Goal: Task Accomplishment & Management: Manage account settings

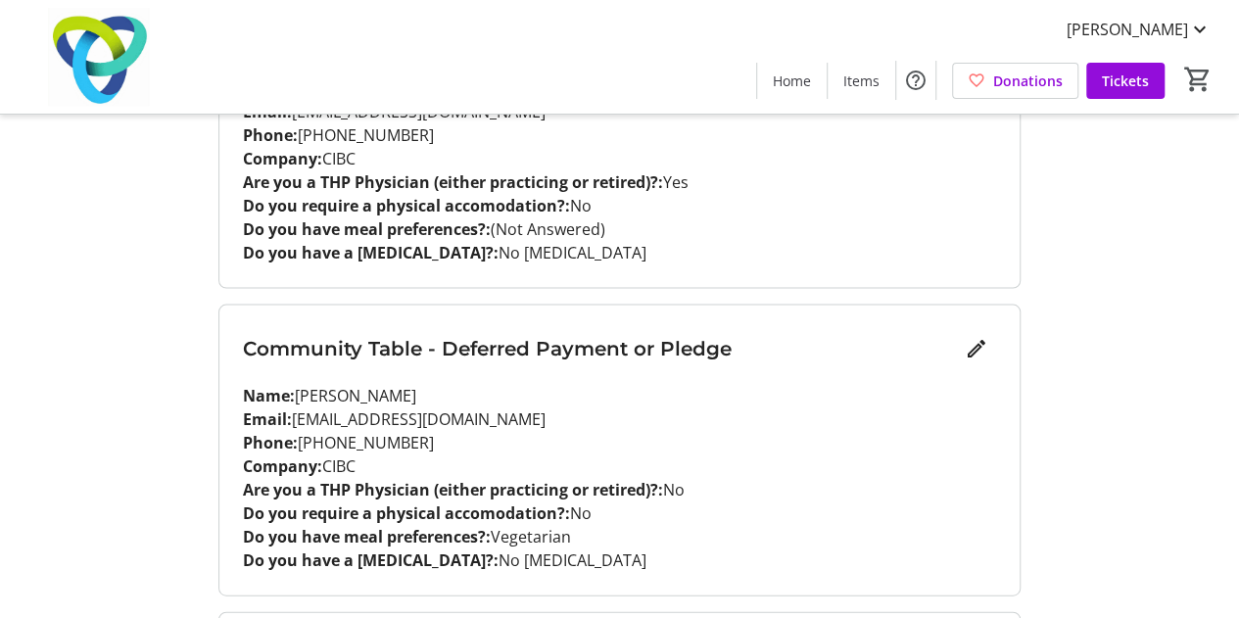
scroll to position [1913, 0]
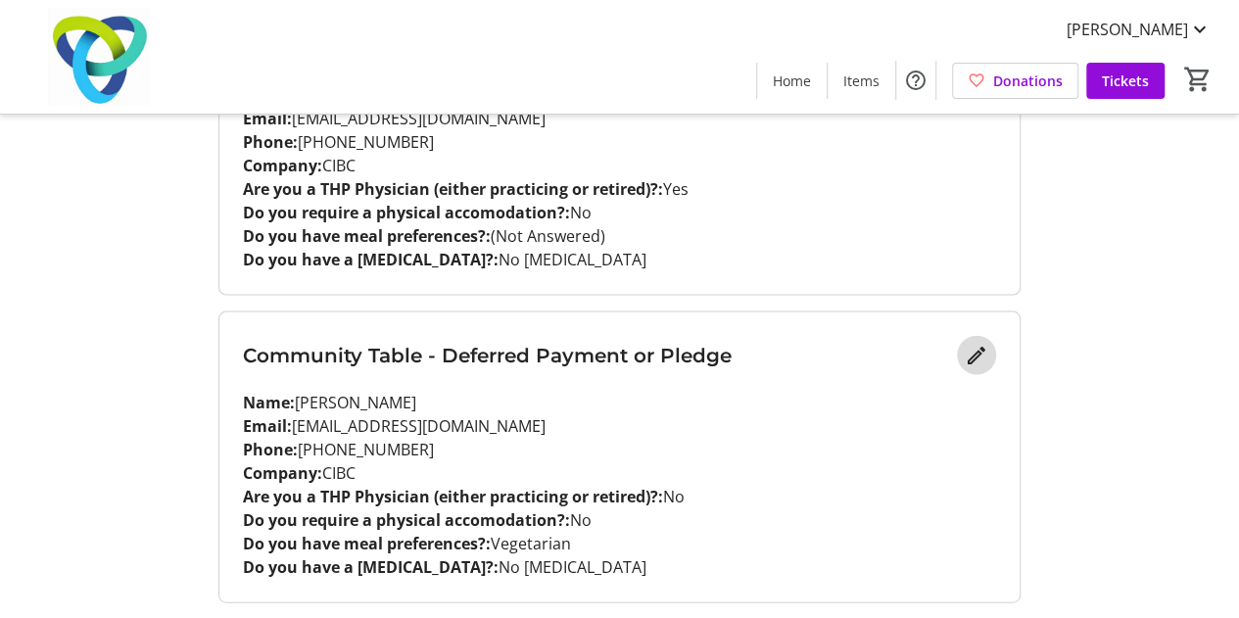
click at [974, 352] on mat-icon "Edit" at bounding box center [977, 356] width 24 height 24
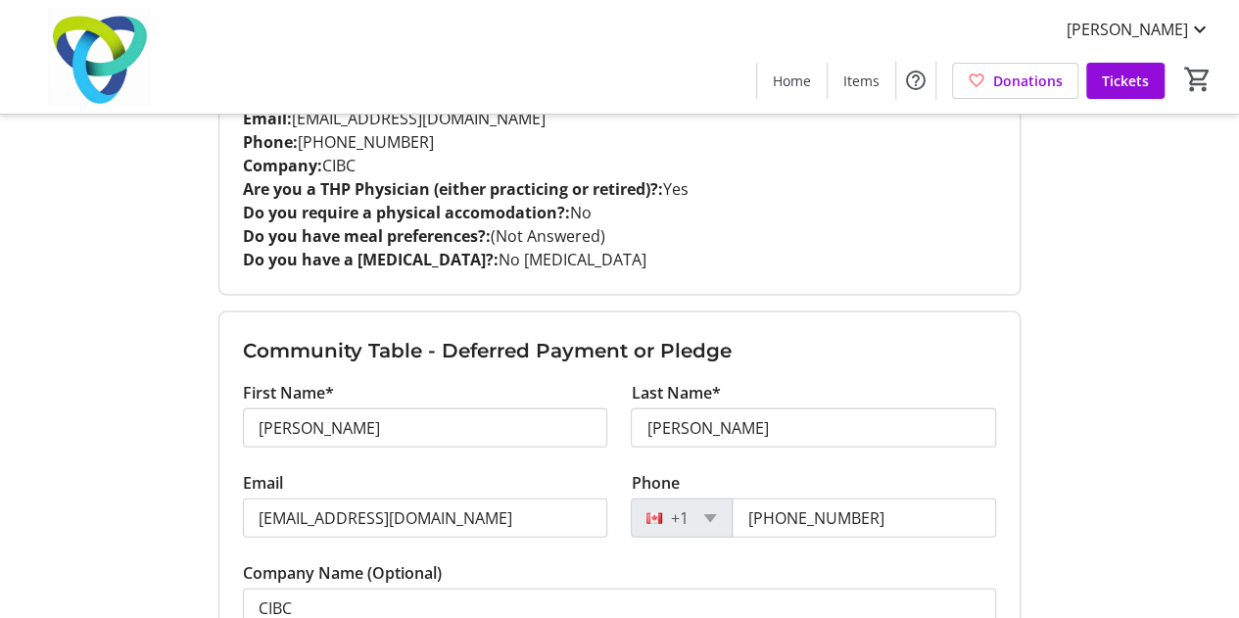
scroll to position [2011, 0]
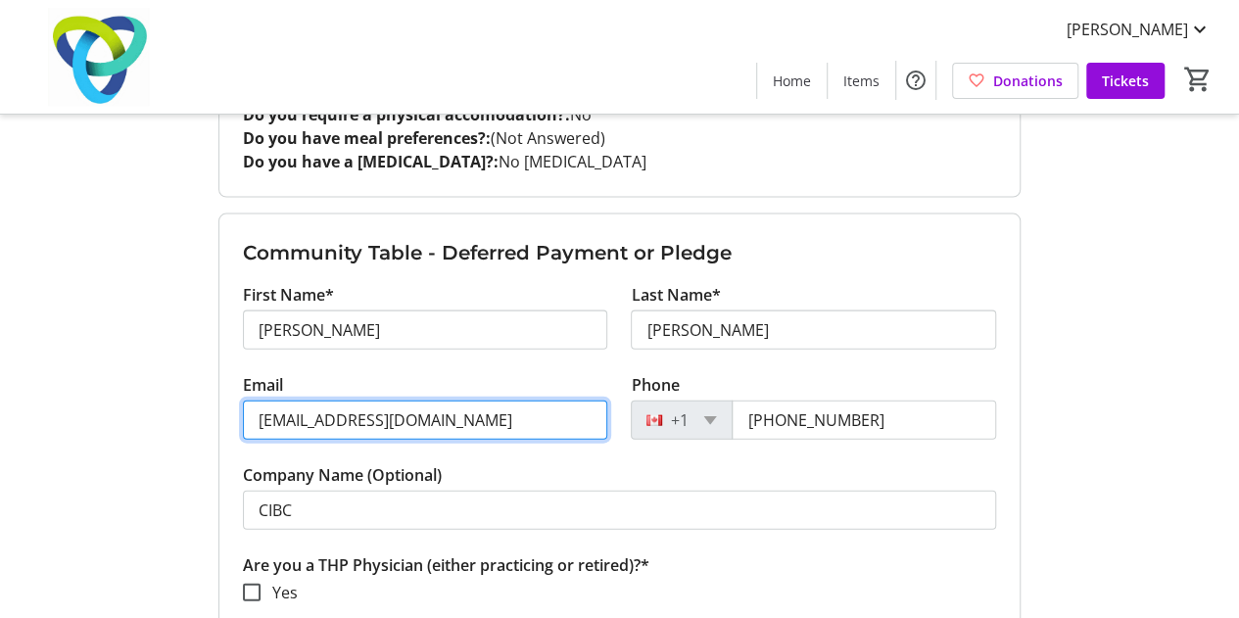
drag, startPoint x: 487, startPoint y: 404, endPoint x: 0, endPoint y: 369, distance: 488.0
click at [0, 369] on div "My Event Tickets Here you can enter guest details for each ticket. Purchased ti…" at bounding box center [619, 195] width 1239 height 4412
paste input "1) jasjeetbrar25@gmail.com- [PERSON_NAME]"
drag, startPoint x: 583, startPoint y: 404, endPoint x: 476, endPoint y: 421, distance: 108.0
click at [476, 421] on input "1) jasjeetbrar25@gmail.com- [PERSON_NAME]" at bounding box center [425, 420] width 365 height 39
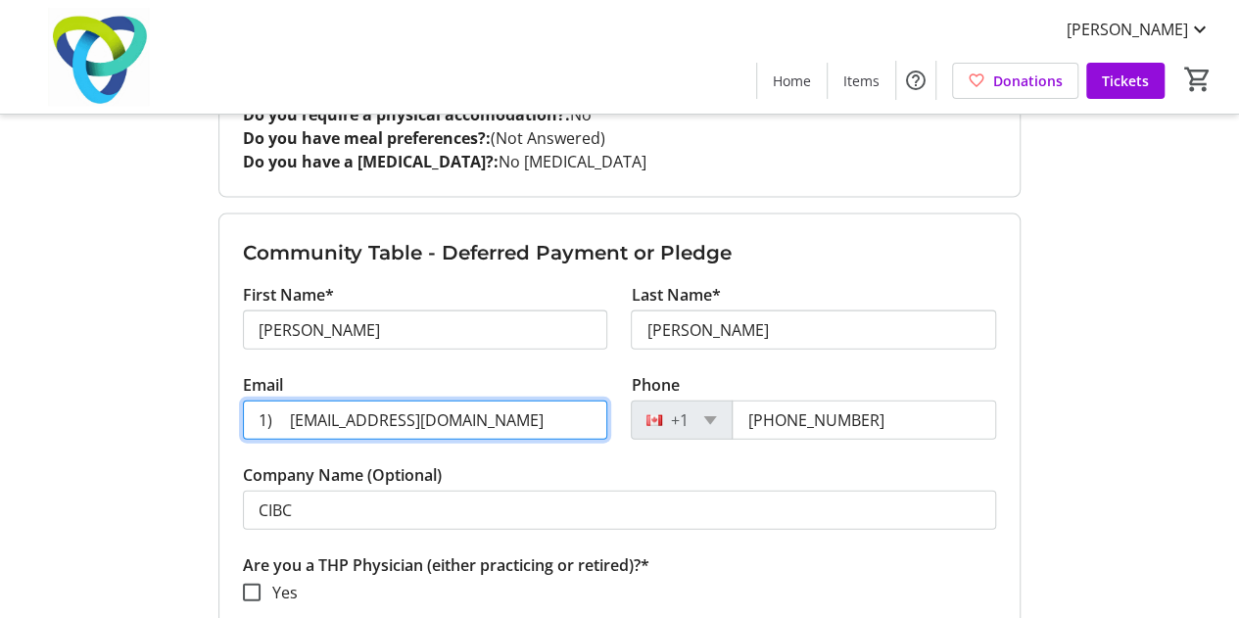
drag, startPoint x: 288, startPoint y: 412, endPoint x: 125, endPoint y: 412, distance: 162.6
click at [125, 412] on div "My Event Tickets Here you can enter guest details for each ticket. Purchased ti…" at bounding box center [619, 195] width 1239 height 4412
drag, startPoint x: 414, startPoint y: 418, endPoint x: 115, endPoint y: 418, distance: 299.7
click at [115, 418] on div "My Event Tickets Here you can enter guest details for each ticket. Purchased ti…" at bounding box center [619, 195] width 1239 height 4412
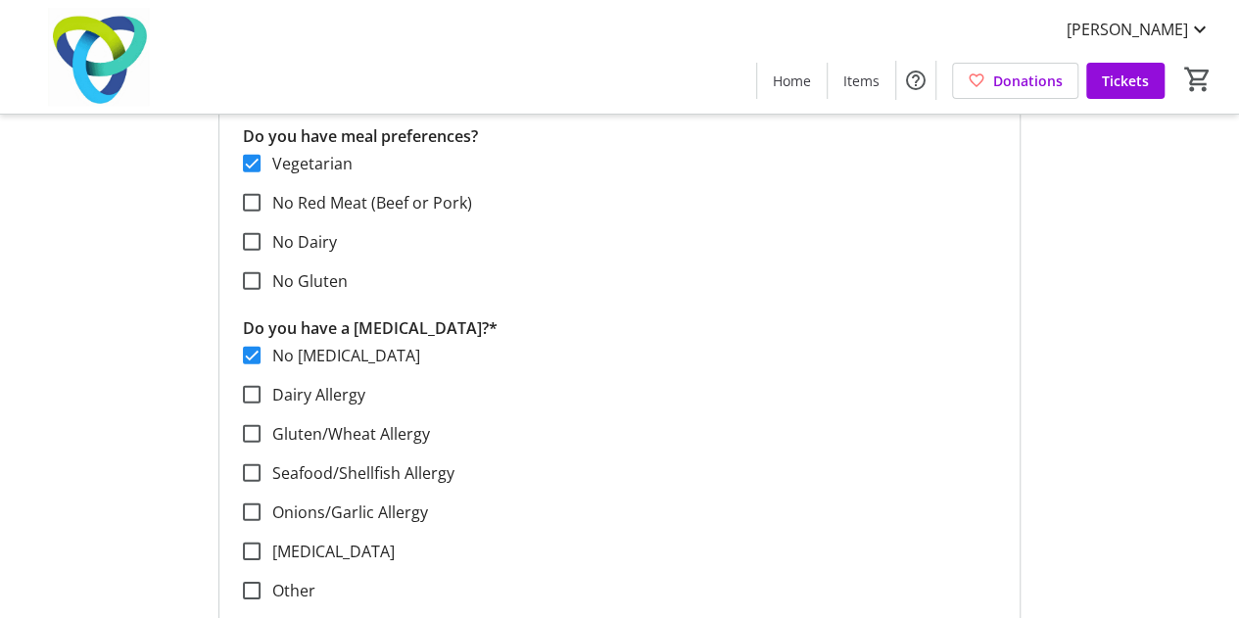
scroll to position [2794, 0]
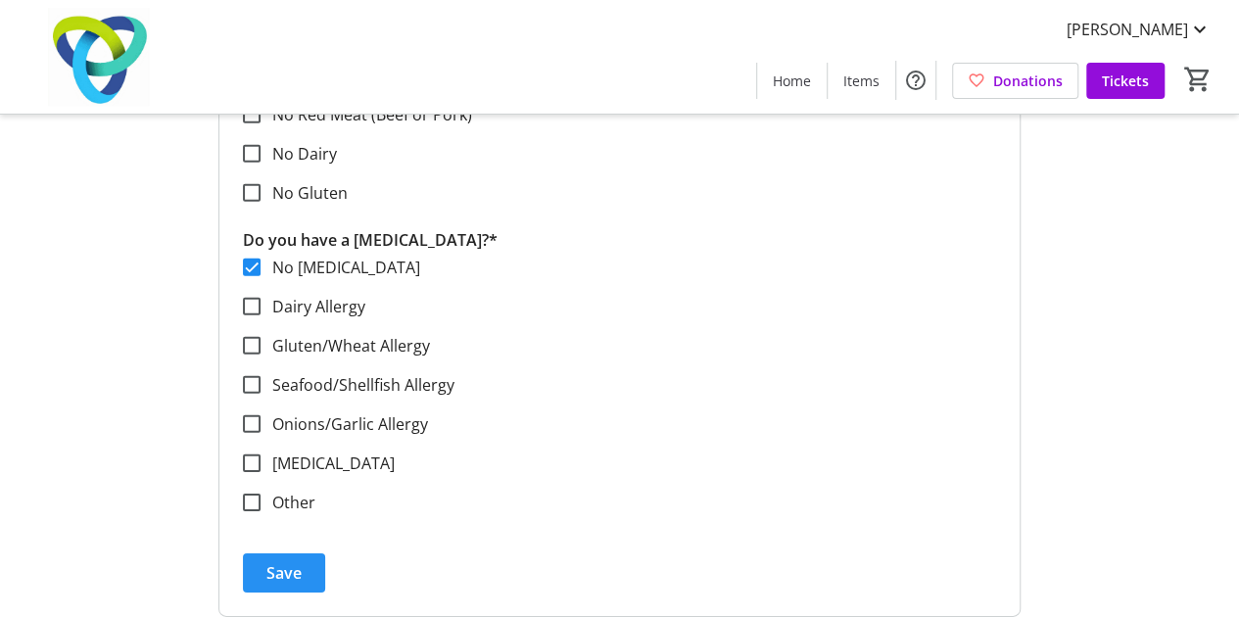
type input "[EMAIL_ADDRESS][DOMAIN_NAME]"
click at [296, 561] on span "Save" at bounding box center [283, 573] width 35 height 24
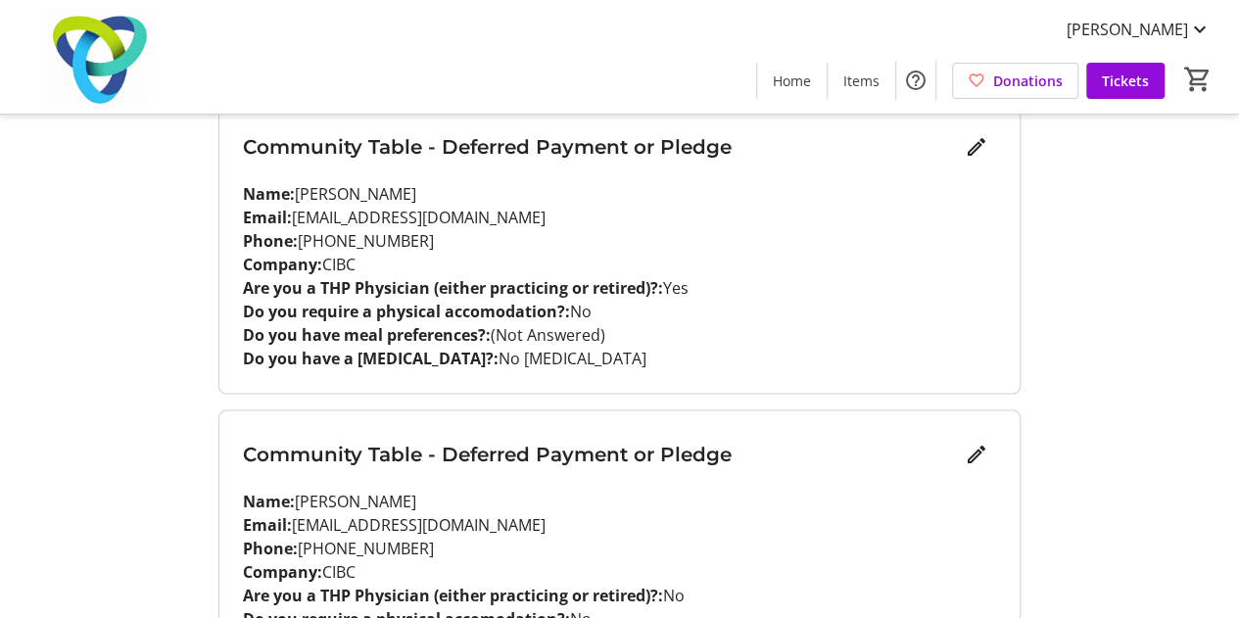
scroll to position [1717, 0]
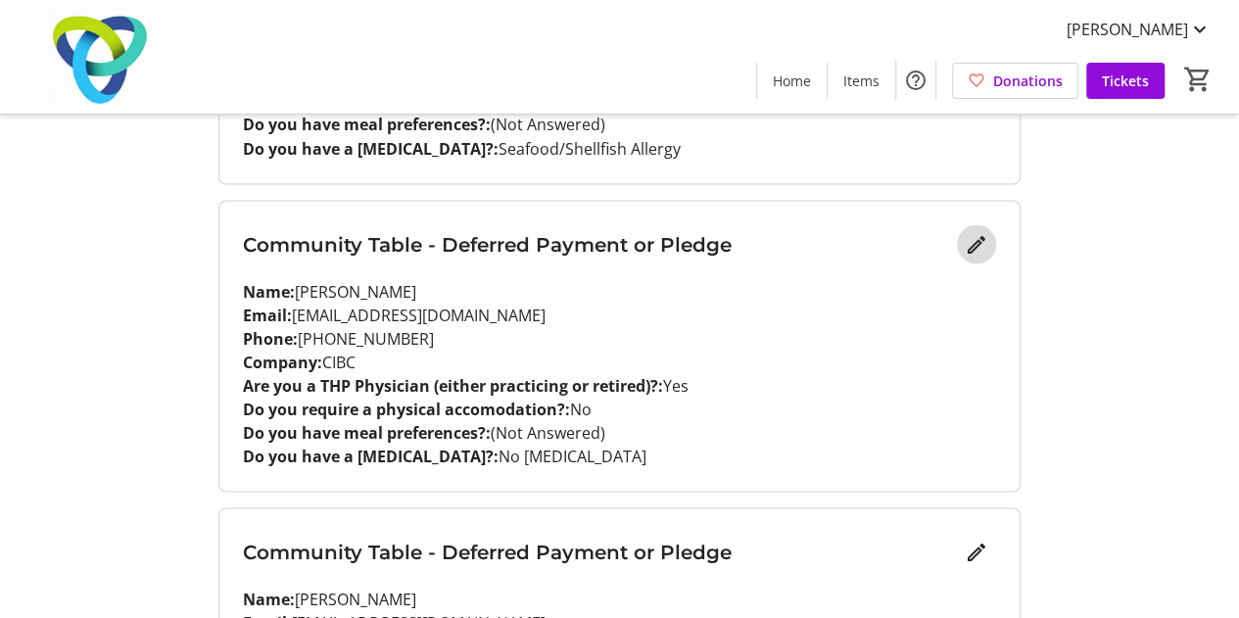
click at [975, 241] on mat-icon "Edit" at bounding box center [977, 244] width 24 height 24
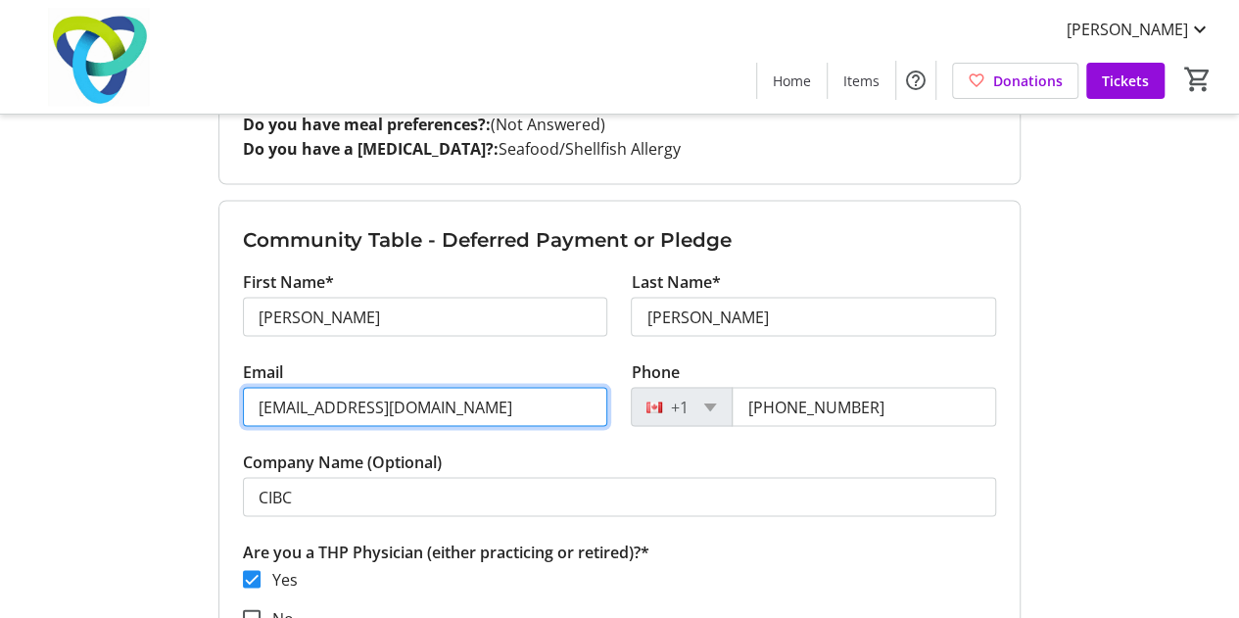
drag, startPoint x: 478, startPoint y: 405, endPoint x: 0, endPoint y: 404, distance: 477.9
click at [0, 404] on div "My Event Tickets Here you can enter guest details for each ticket. Purchased ti…" at bounding box center [619, 489] width 1239 height 4412
paste input "[EMAIL_ADDRESS]"
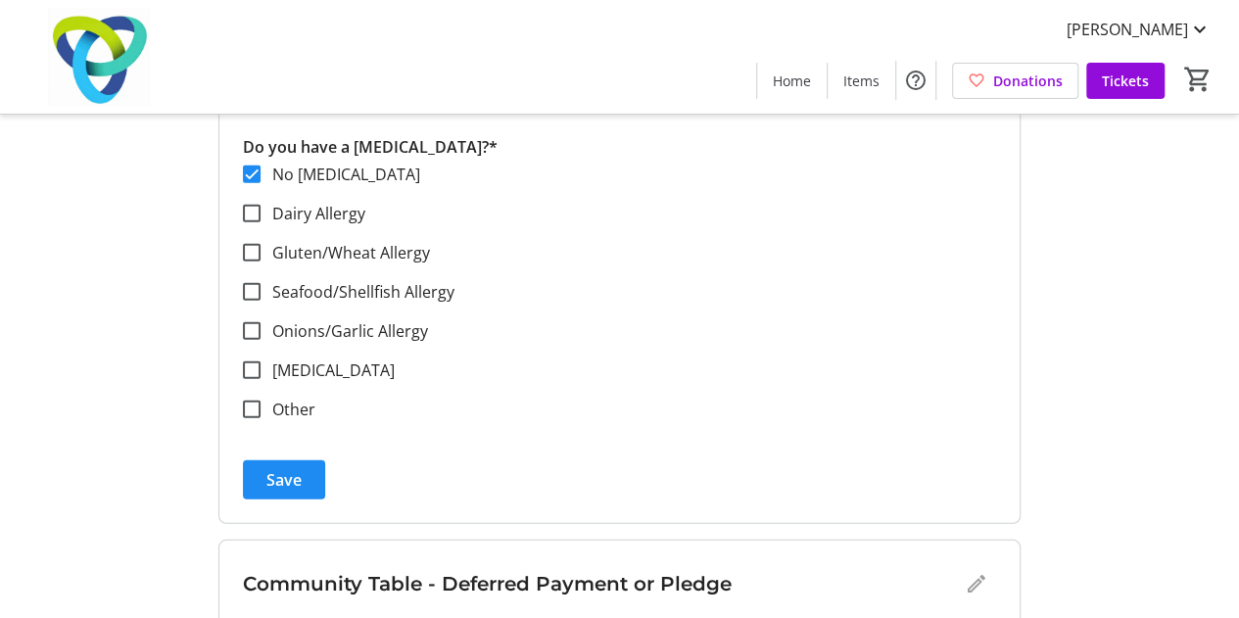
scroll to position [2598, 0]
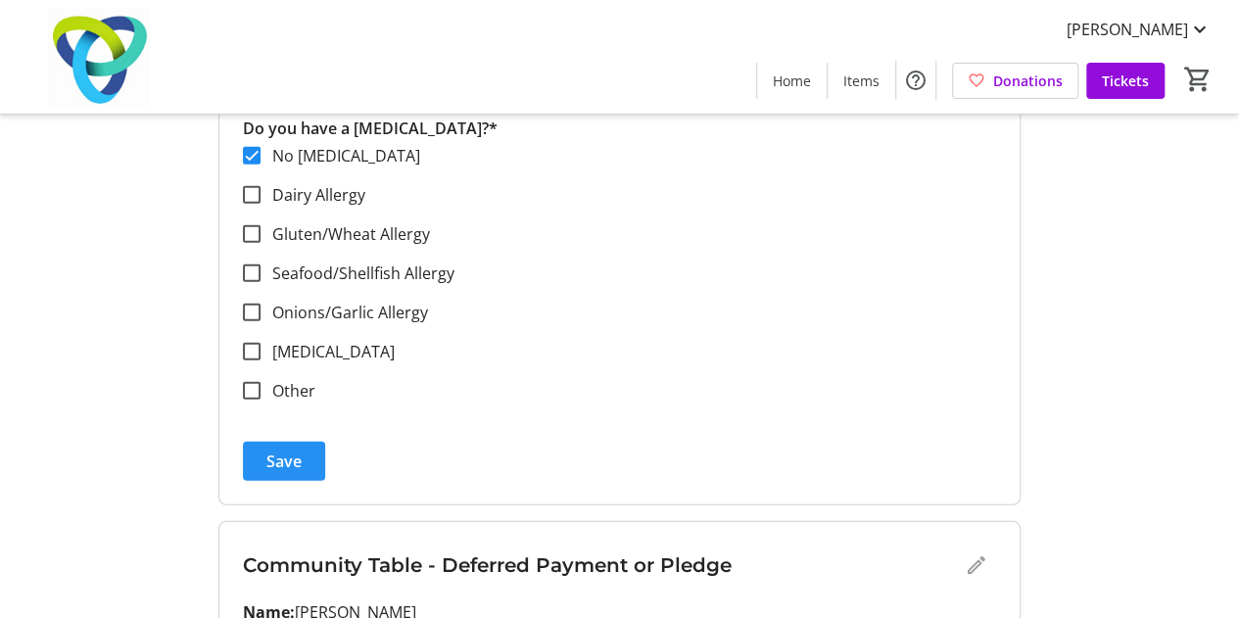
type input "[EMAIL_ADDRESS][DOMAIN_NAME]"
click at [294, 455] on span "Save" at bounding box center [283, 462] width 35 height 24
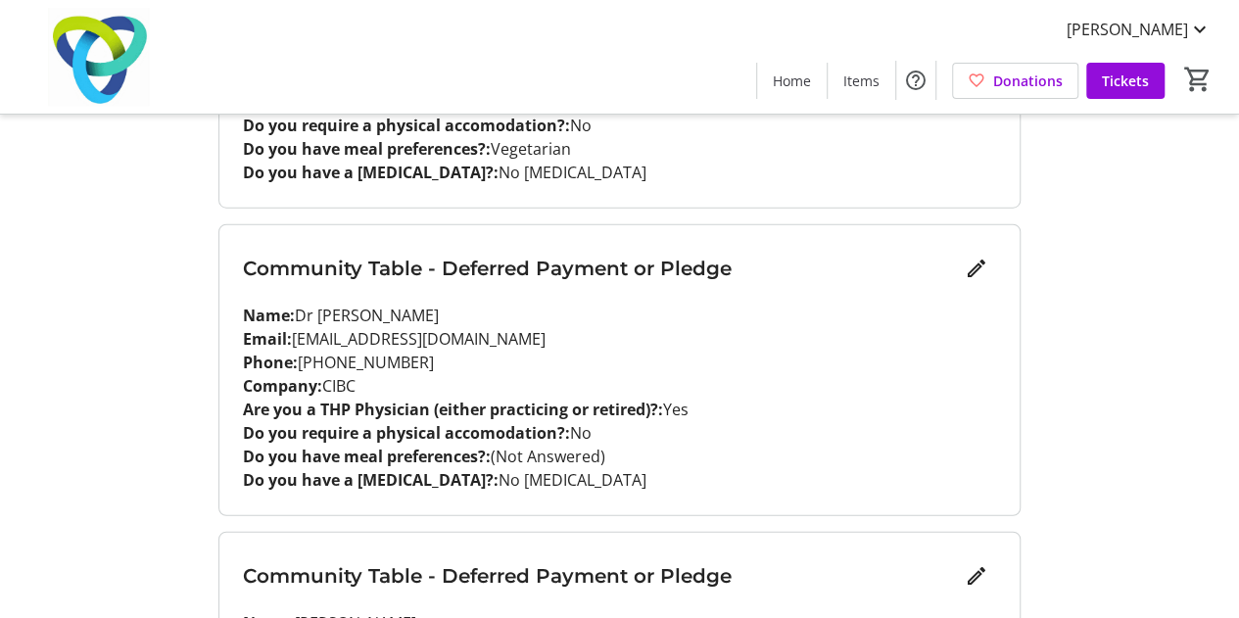
scroll to position [2305, 0]
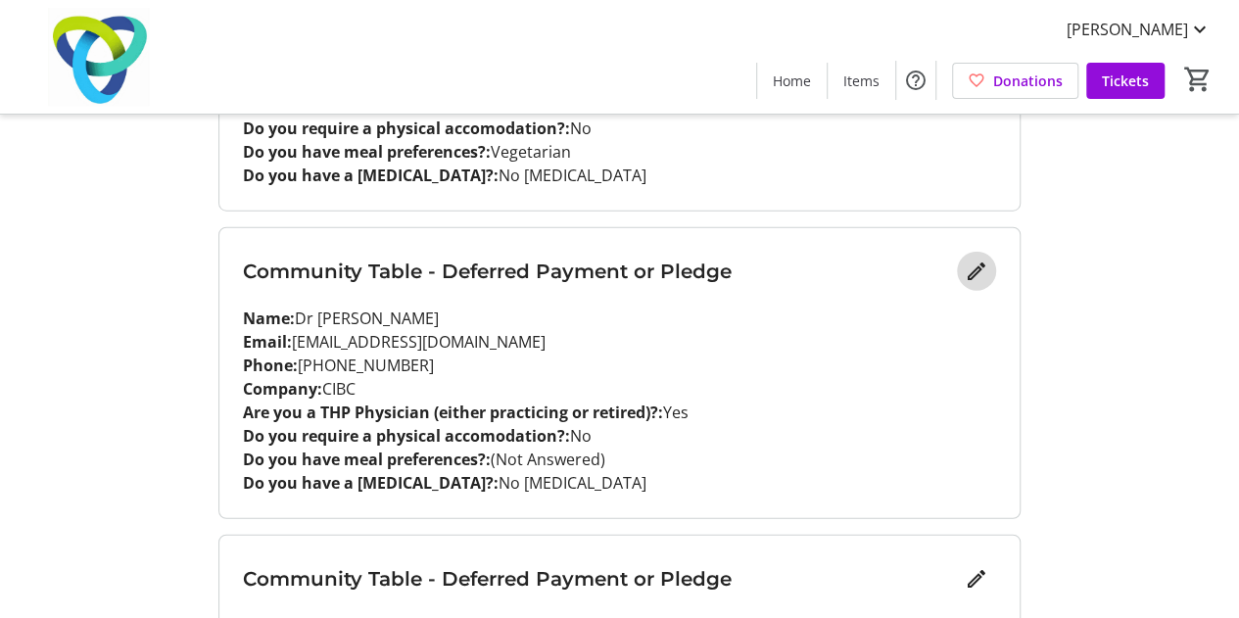
click at [981, 275] on mat-icon "Edit" at bounding box center [977, 272] width 24 height 24
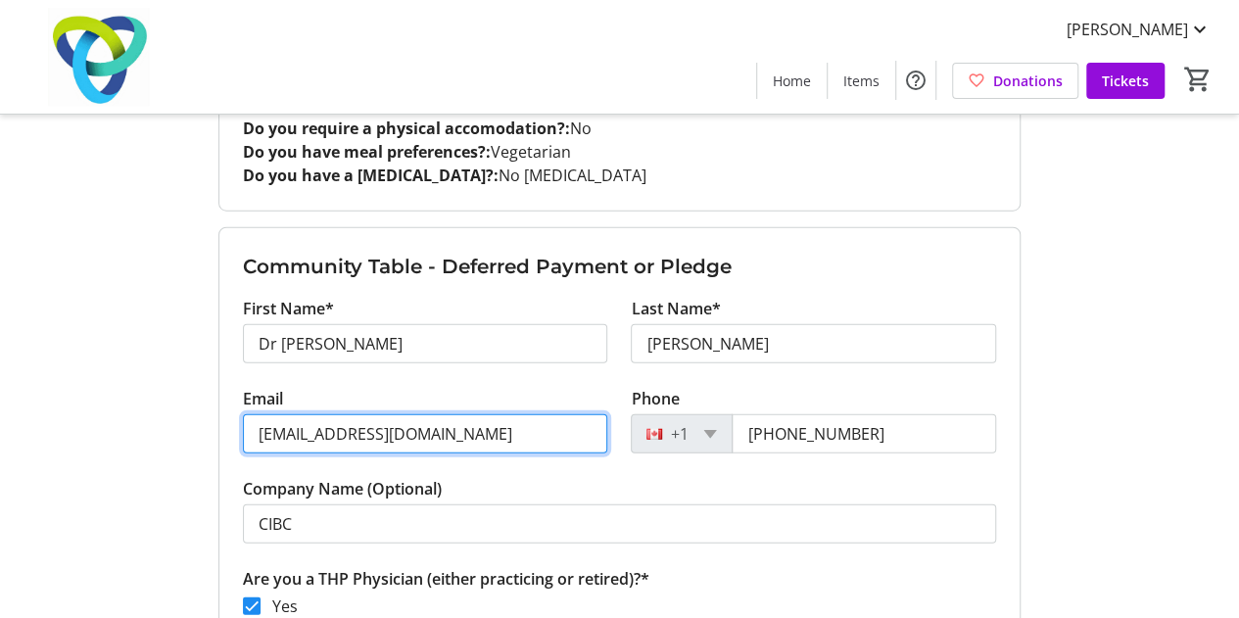
drag, startPoint x: 464, startPoint y: 438, endPoint x: 84, endPoint y: 434, distance: 380.0
paste input "[EMAIL_ADDRESS]"
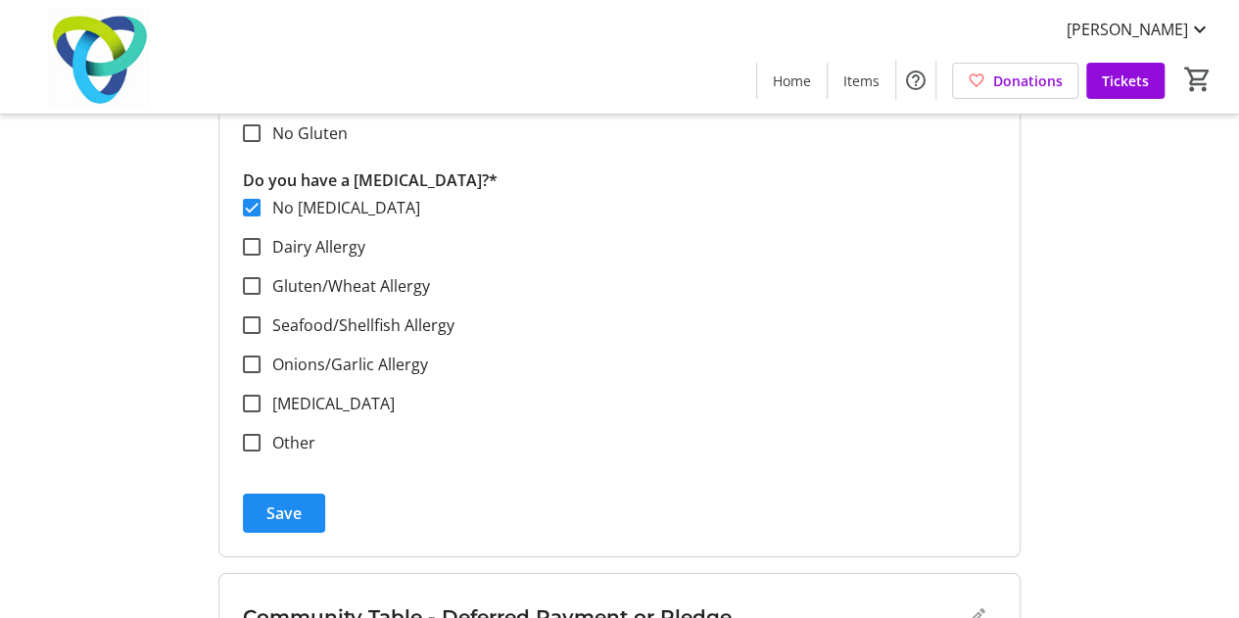
scroll to position [3284, 0]
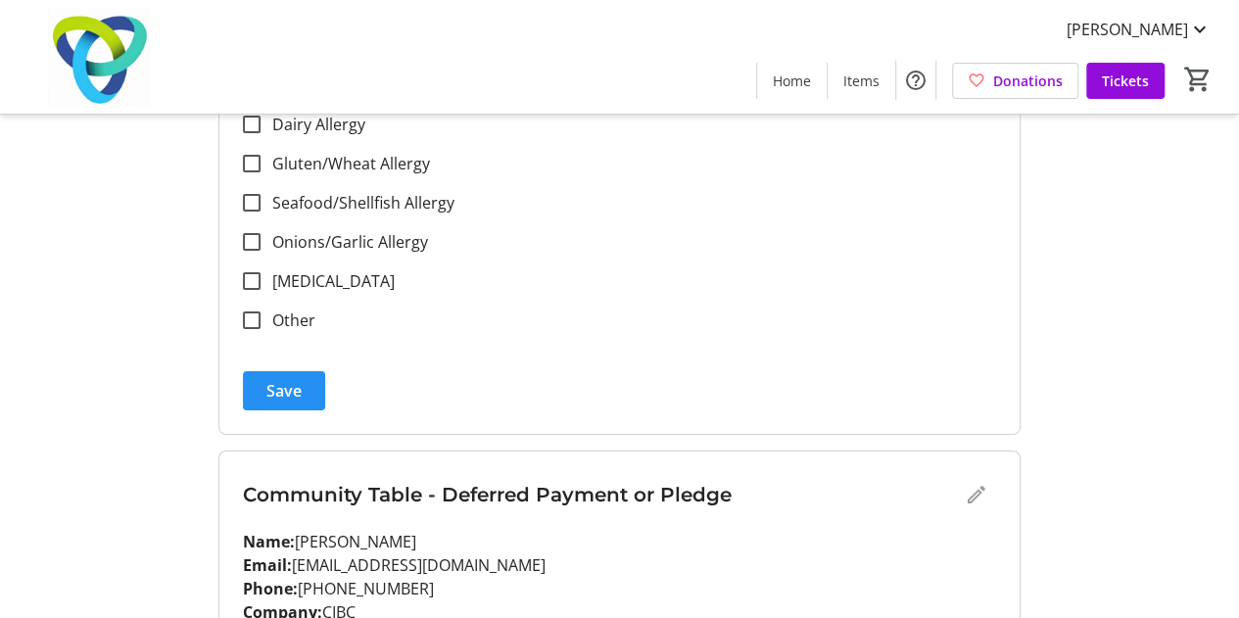
type input "[EMAIL_ADDRESS][DOMAIN_NAME]"
click at [261, 387] on span "submit" at bounding box center [284, 390] width 82 height 47
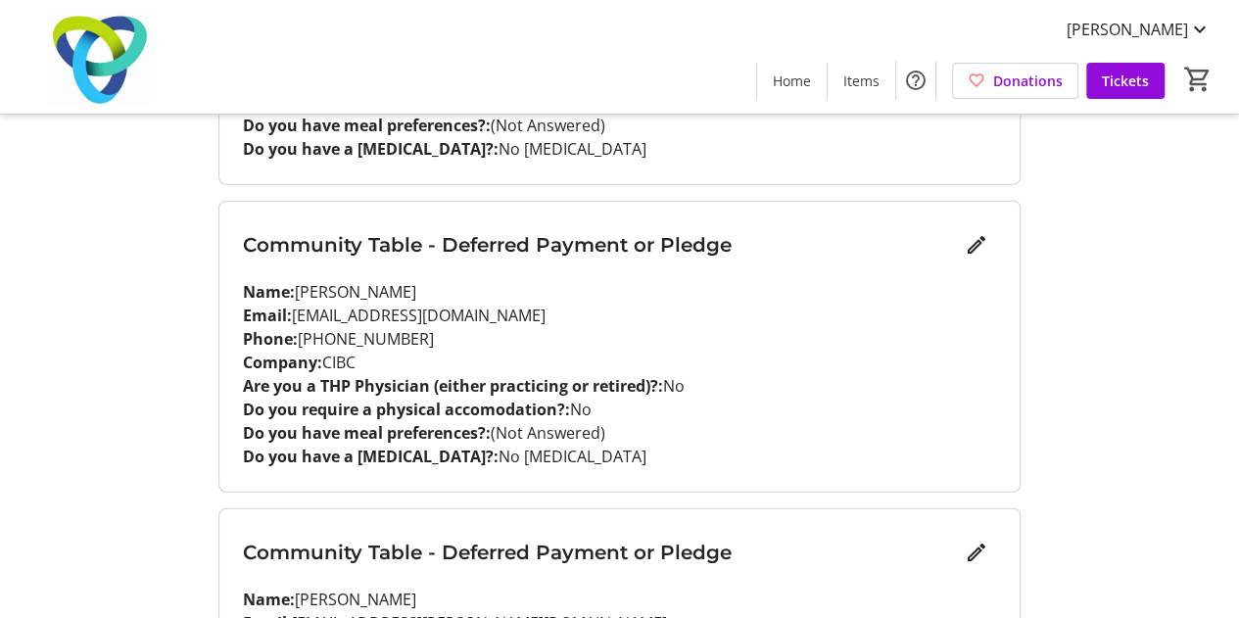
scroll to position [2598, 0]
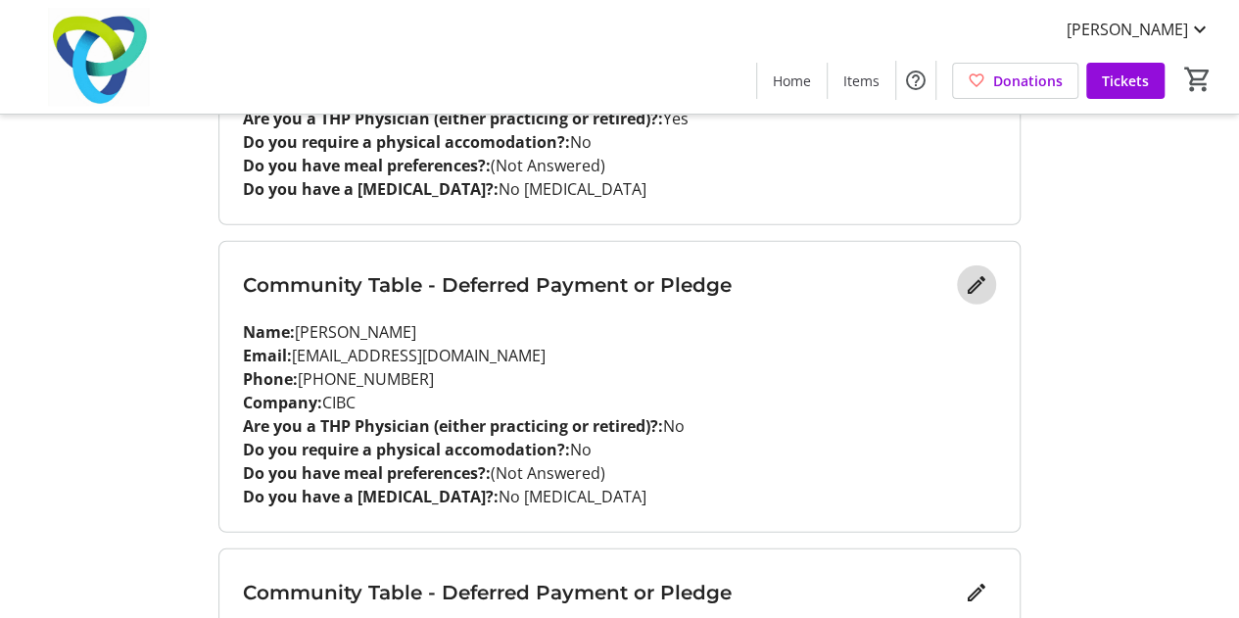
click at [974, 283] on mat-icon "Edit" at bounding box center [977, 285] width 24 height 24
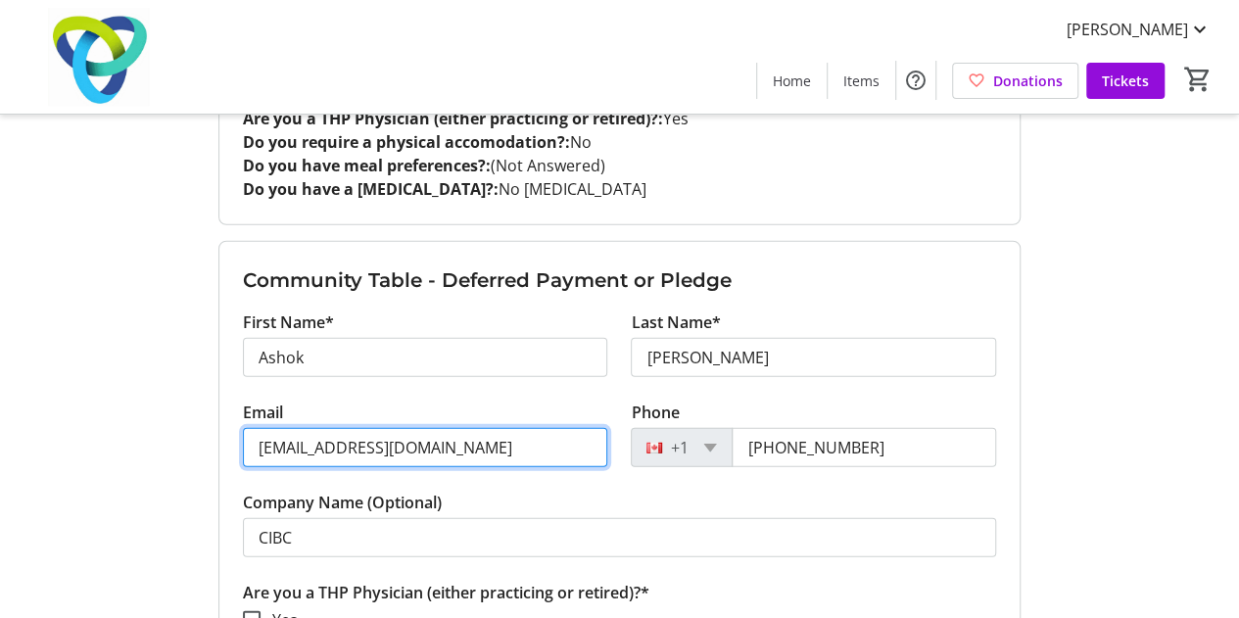
drag, startPoint x: 469, startPoint y: 446, endPoint x: 104, endPoint y: 451, distance: 365.3
paste input "[EMAIL_ADDRESS]"
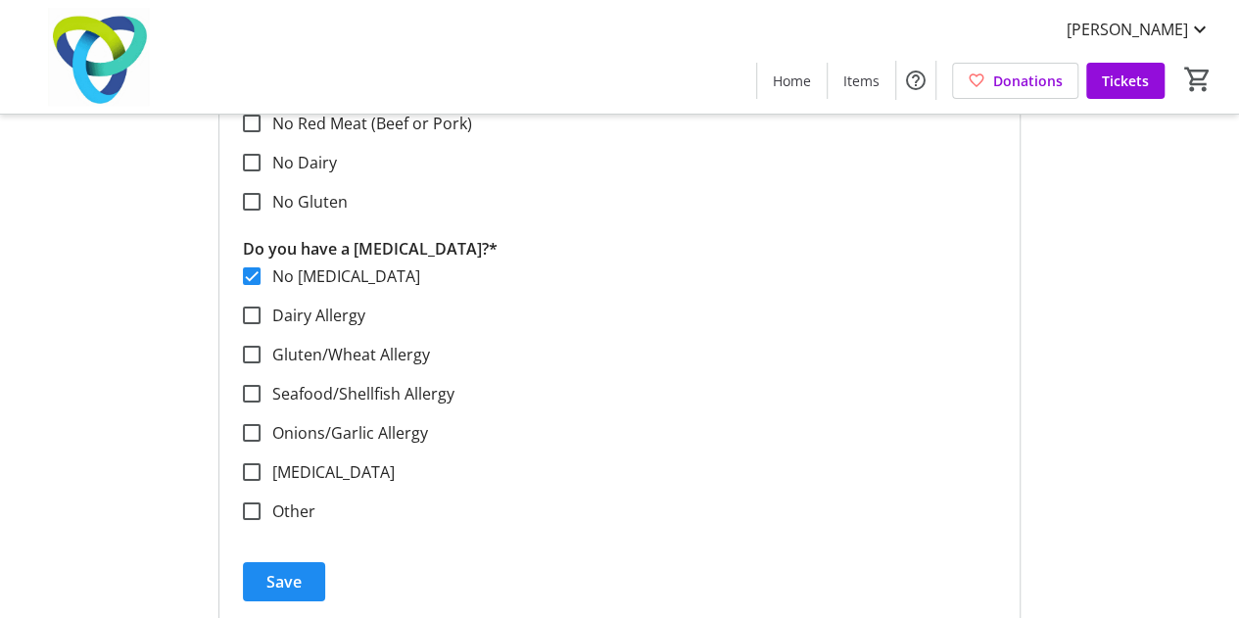
scroll to position [3578, 0]
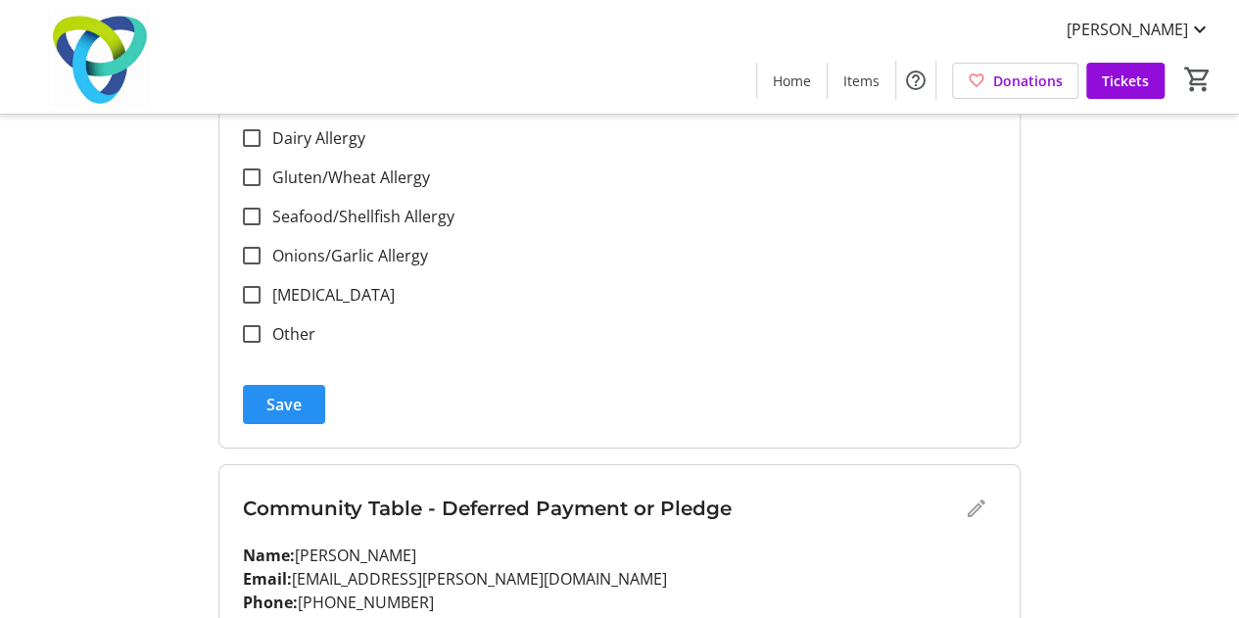
type input "[EMAIL_ADDRESS][DOMAIN_NAME]"
click at [270, 409] on span "submit" at bounding box center [284, 404] width 82 height 47
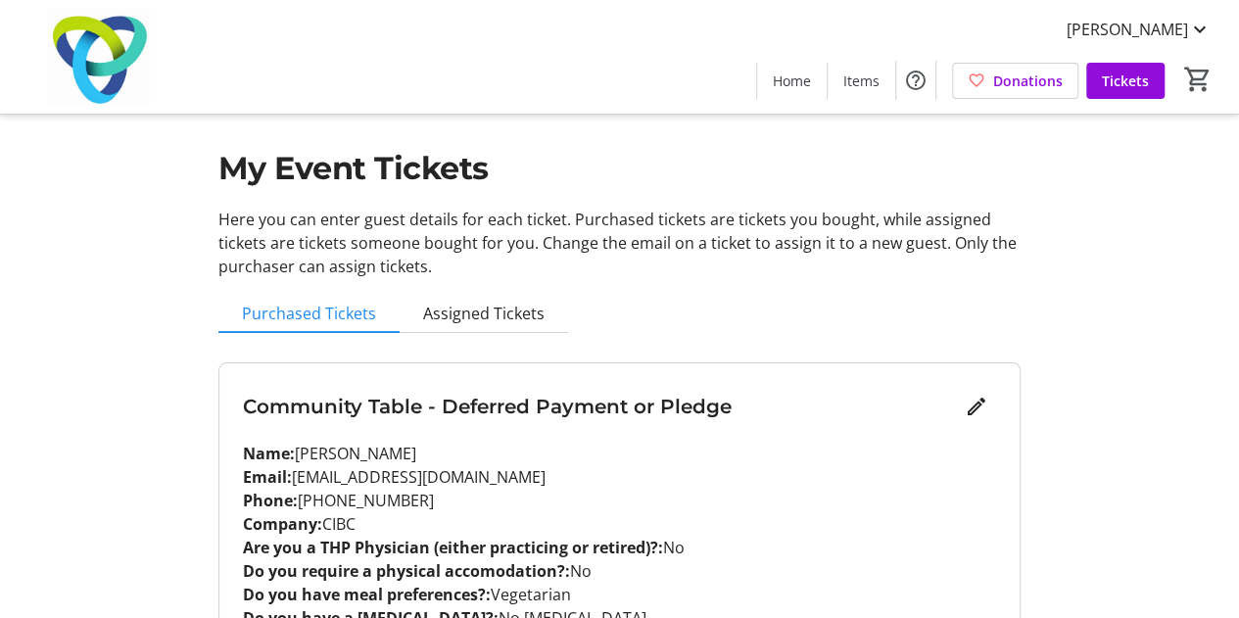
scroll to position [0, 0]
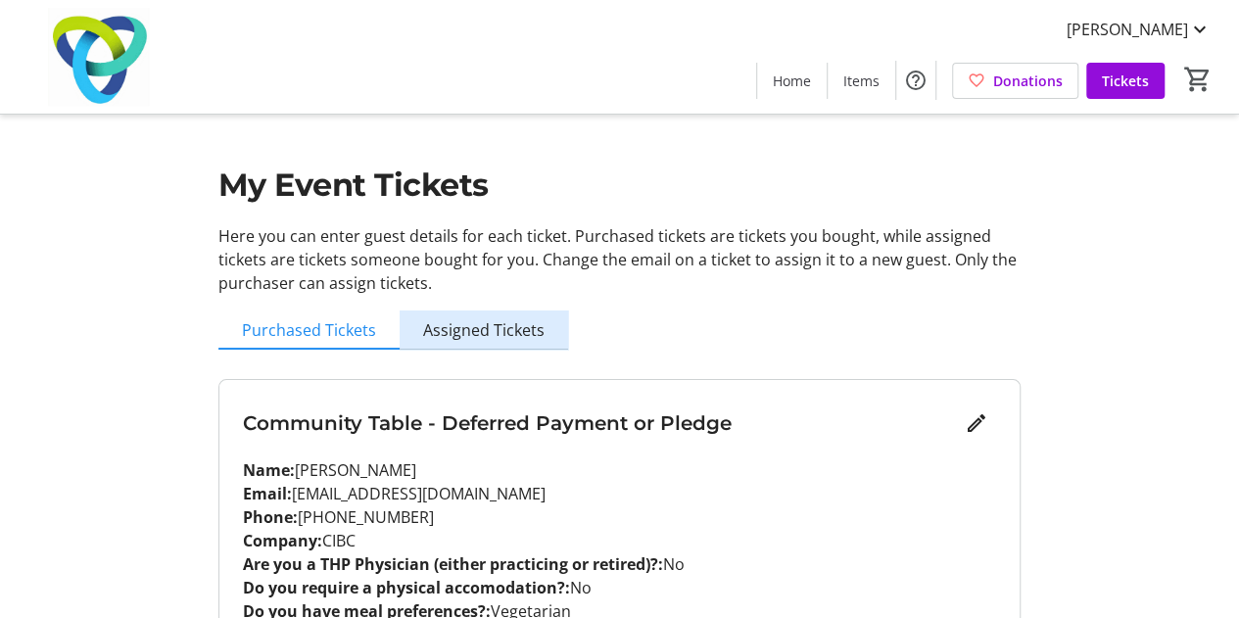
click at [494, 336] on span "Assigned Tickets" at bounding box center [483, 330] width 121 height 16
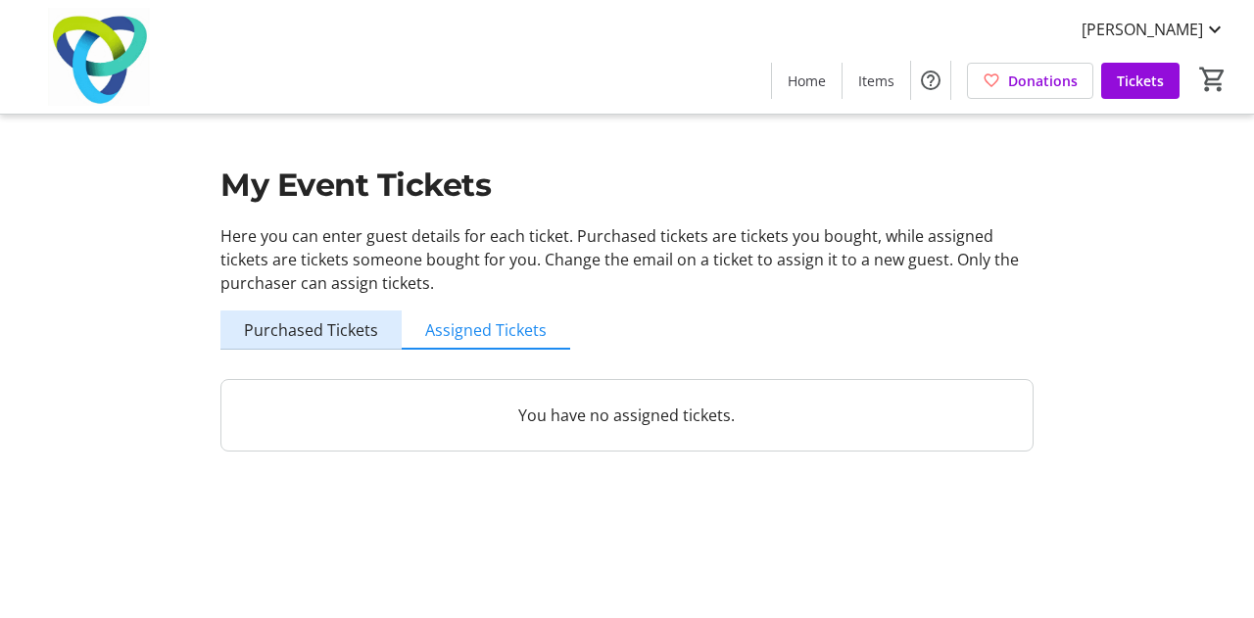
click at [316, 336] on span "Purchased Tickets" at bounding box center [311, 330] width 134 height 16
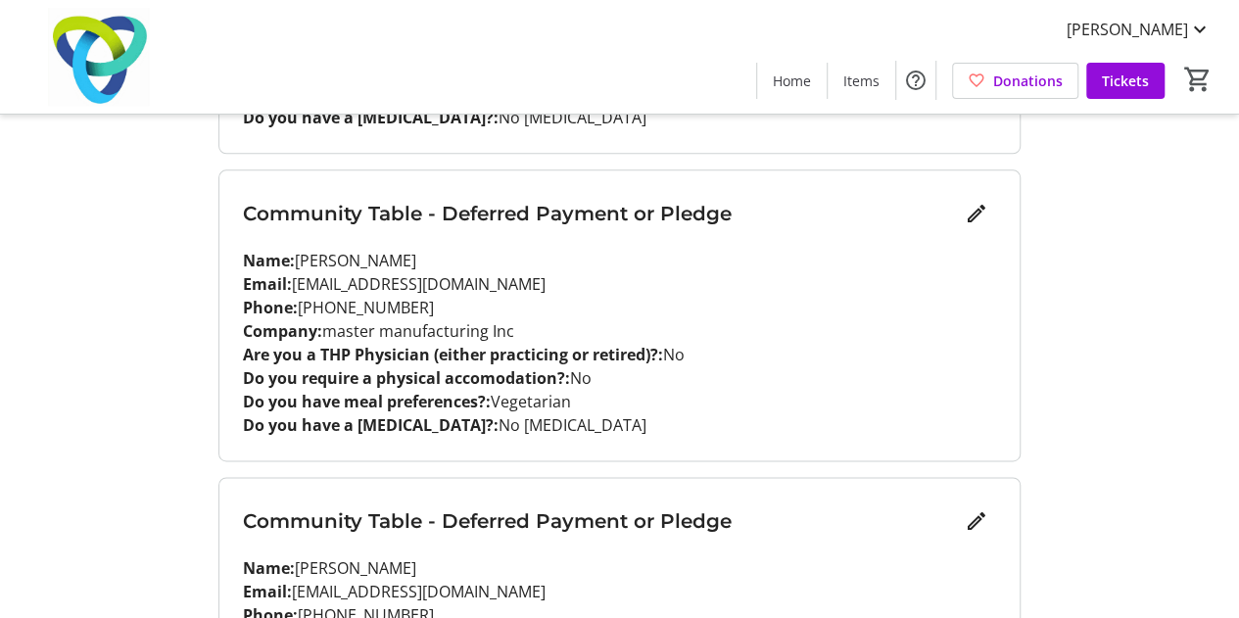
scroll to position [1129, 0]
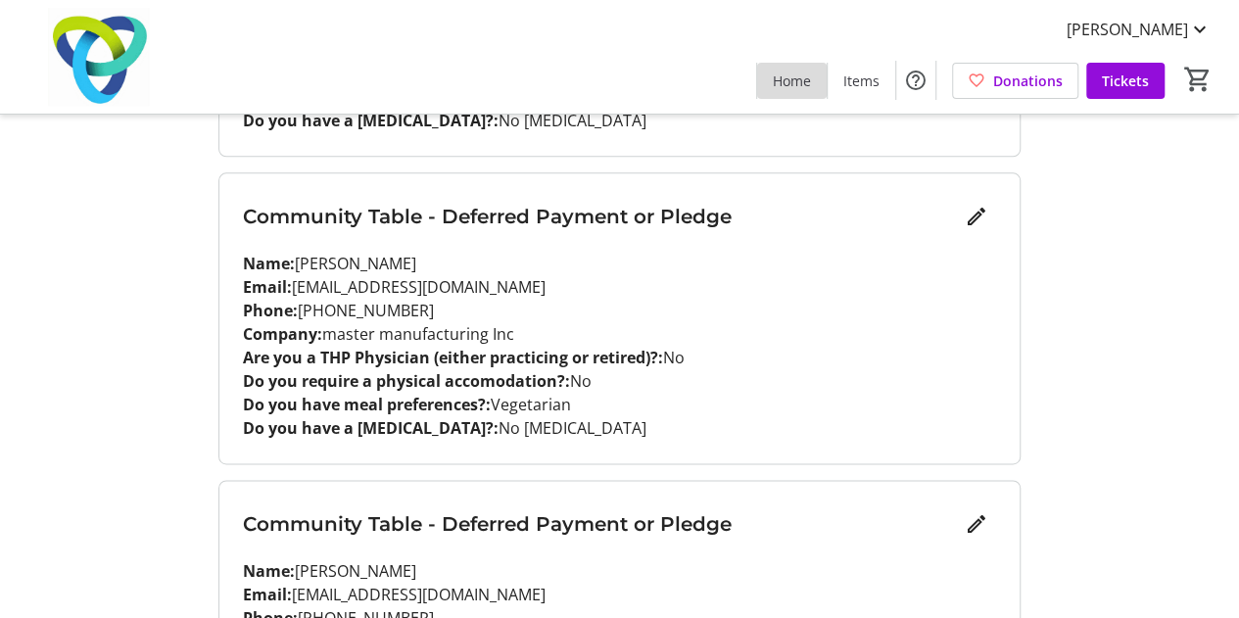
click at [816, 77] on span at bounding box center [792, 80] width 70 height 47
